Goal: Navigation & Orientation: Find specific page/section

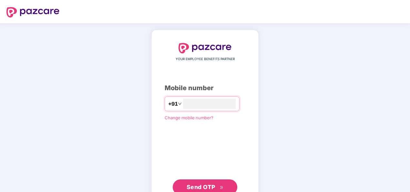
click at [308, 22] on header at bounding box center [205, 11] width 410 height 23
click at [197, 104] on input "number" at bounding box center [209, 104] width 53 height 10
type input "**********"
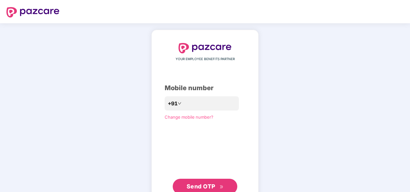
click at [184, 185] on button "Send OTP" at bounding box center [205, 187] width 65 height 16
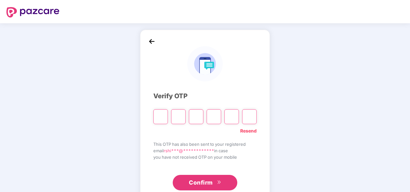
type input "*"
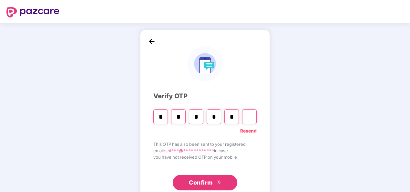
type input "*"
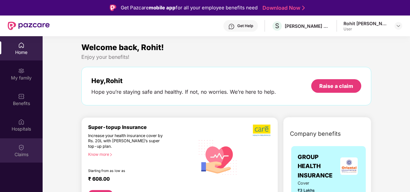
click at [19, 147] on img at bounding box center [21, 147] width 6 height 6
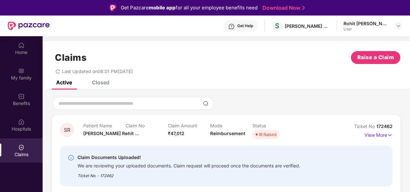
click at [58, 70] on icon "redo" at bounding box center [58, 71] width 5 height 5
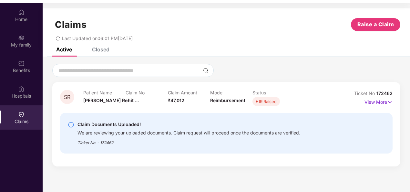
scroll to position [36, 0]
